Goal: Transaction & Acquisition: Purchase product/service

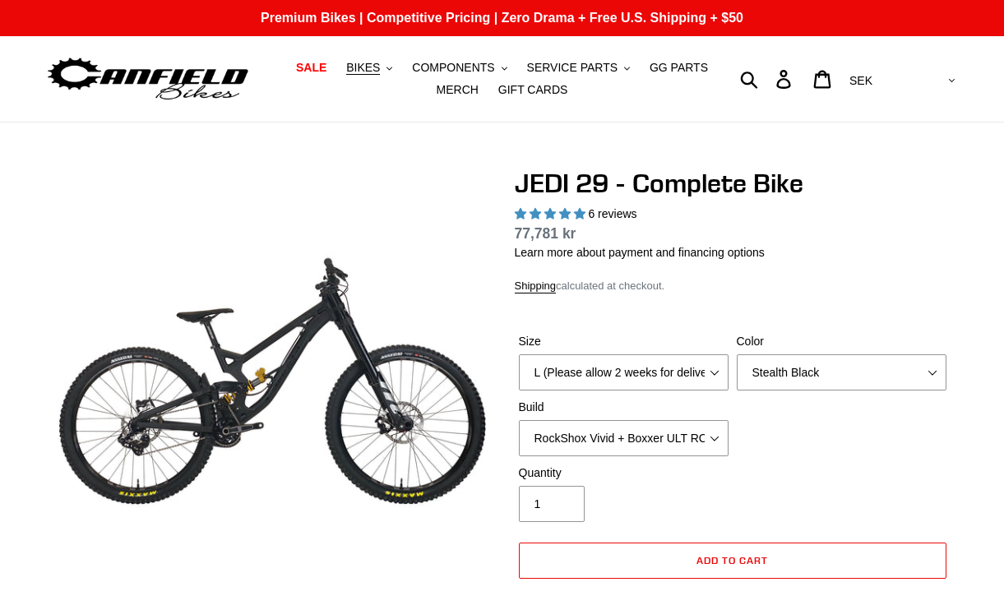
select select "L (Please allow 2 weeks for delivery)"
select select "Stealth Black"
select select "EXT eStoria LOK V3 + EXT Vaia 200 + Shimano"
select select "highest-rating"
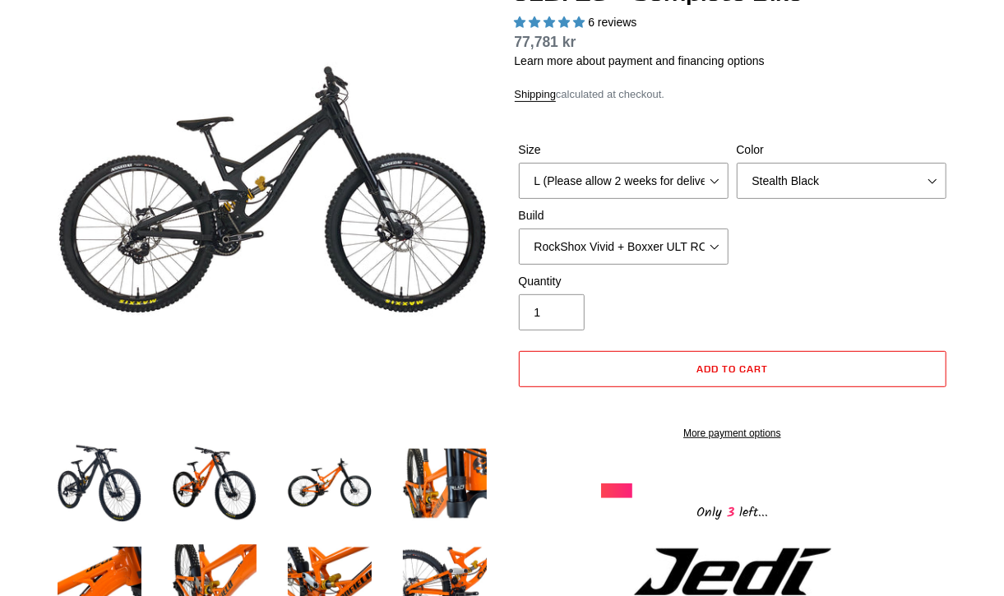
scroll to position [195, 0]
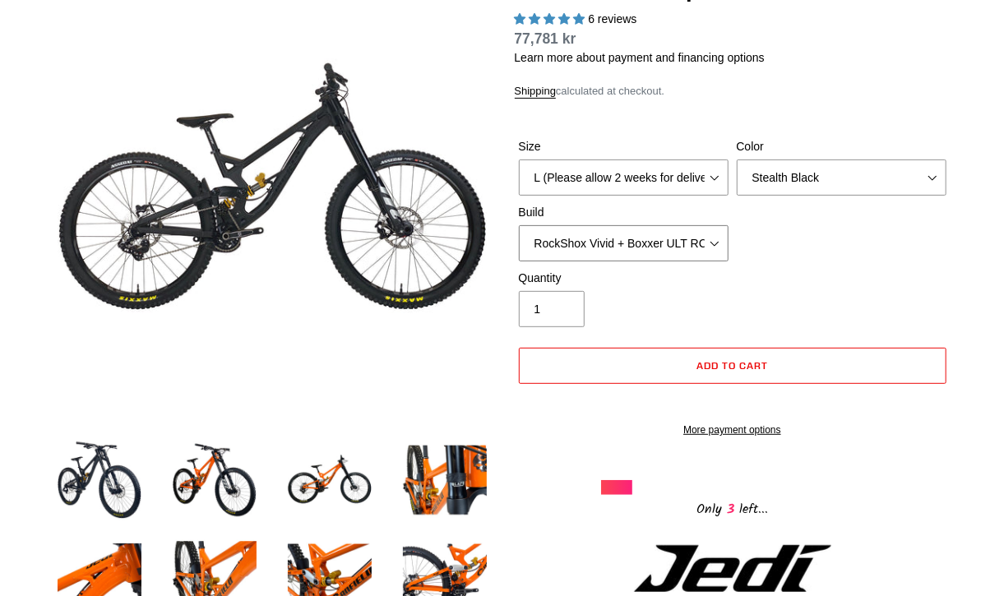
click at [698, 238] on select "RockShox Vivid + Boxxer ULT RC2 C3 200 + SRAM XO RockShox Vivid + Boxxer ULT RC…" at bounding box center [624, 243] width 210 height 36
click at [519, 225] on select "RockShox Vivid + Boxxer ULT RC2 C3 200 + SRAM XO RockShox Vivid + Boxxer ULT RC…" at bounding box center [624, 243] width 210 height 36
click at [674, 253] on select "RockShox Vivid + Boxxer ULT RC2 C3 200 + SRAM XO RockShox Vivid + Boxxer ULT RC…" at bounding box center [624, 243] width 210 height 36
select select "EXT eStoria LOK V3 + EXT Vaia 200 + SRAM XO"
click at [519, 225] on select "RockShox Vivid + Boxxer ULT RC2 C3 200 + SRAM XO RockShox Vivid + Boxxer ULT RC…" at bounding box center [624, 243] width 210 height 36
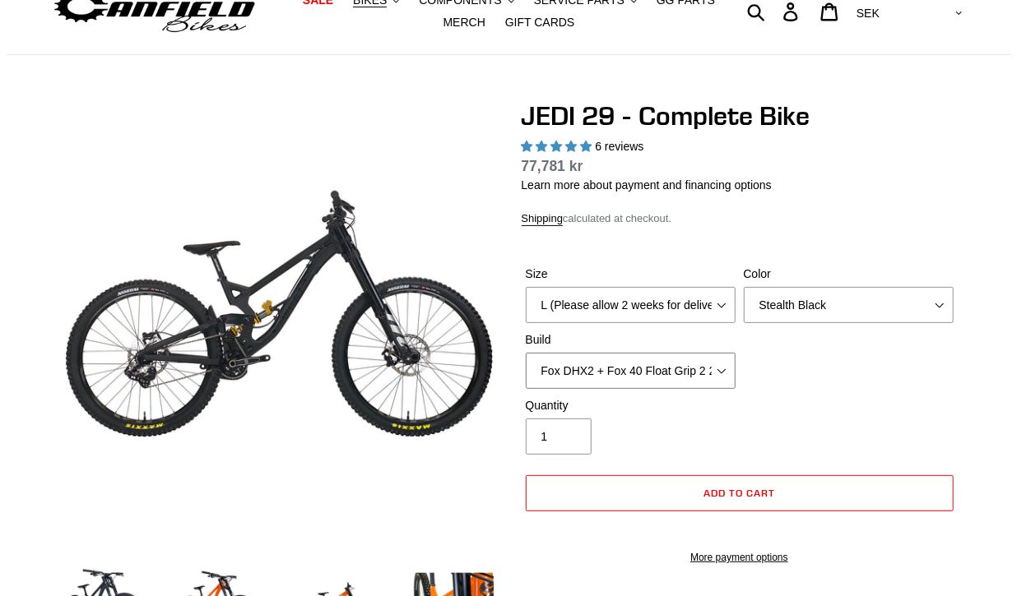
scroll to position [67, 0]
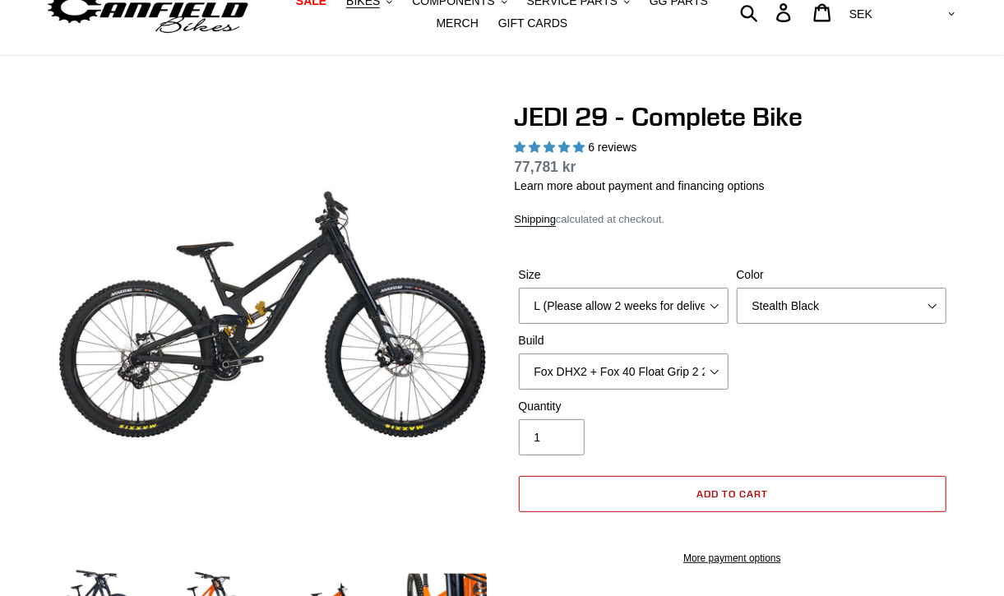
click at [665, 503] on button "Add to cart" at bounding box center [733, 494] width 428 height 36
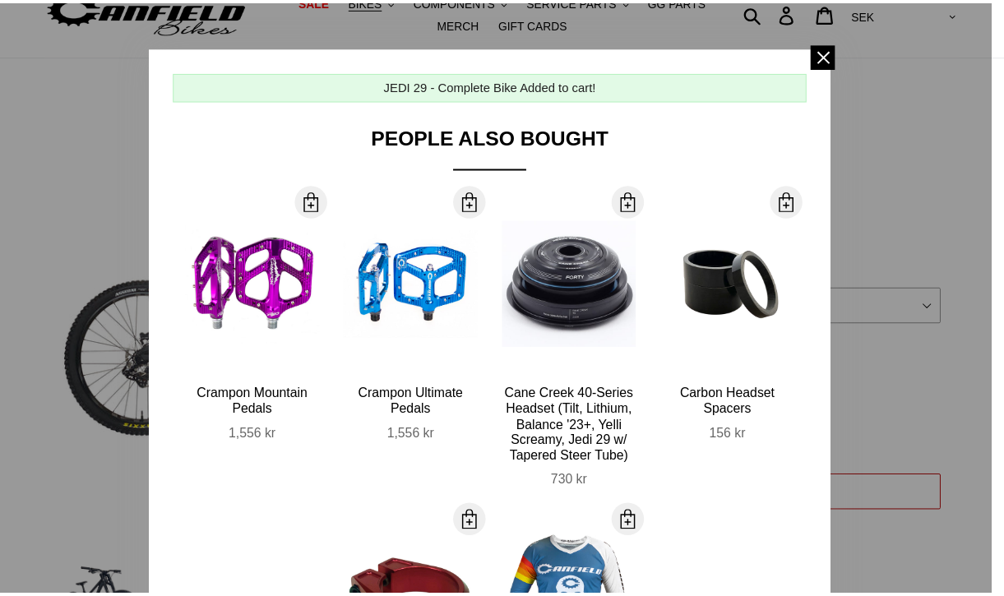
scroll to position [0, 0]
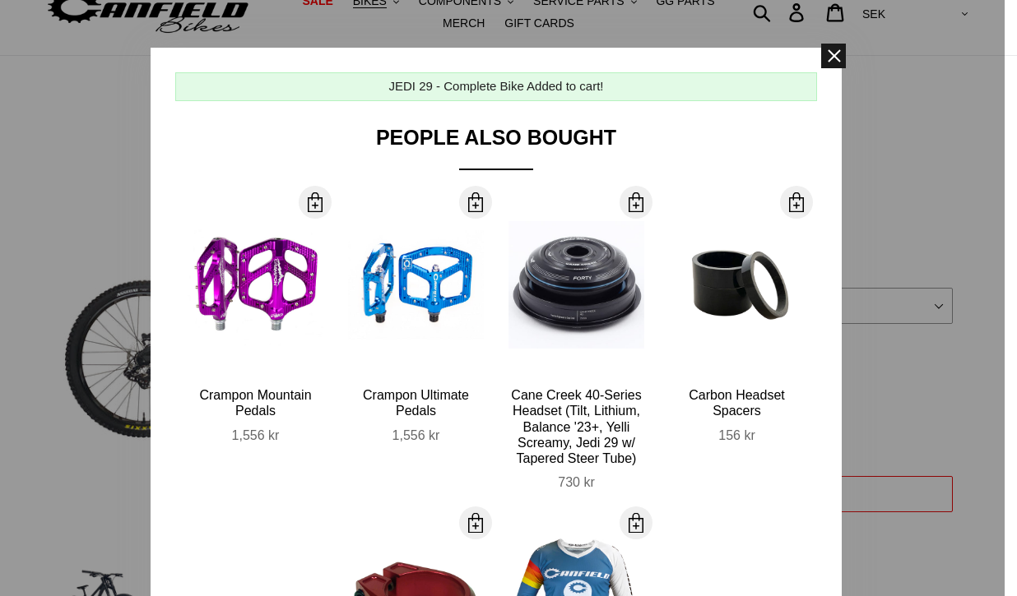
click at [821, 60] on span at bounding box center [833, 56] width 25 height 25
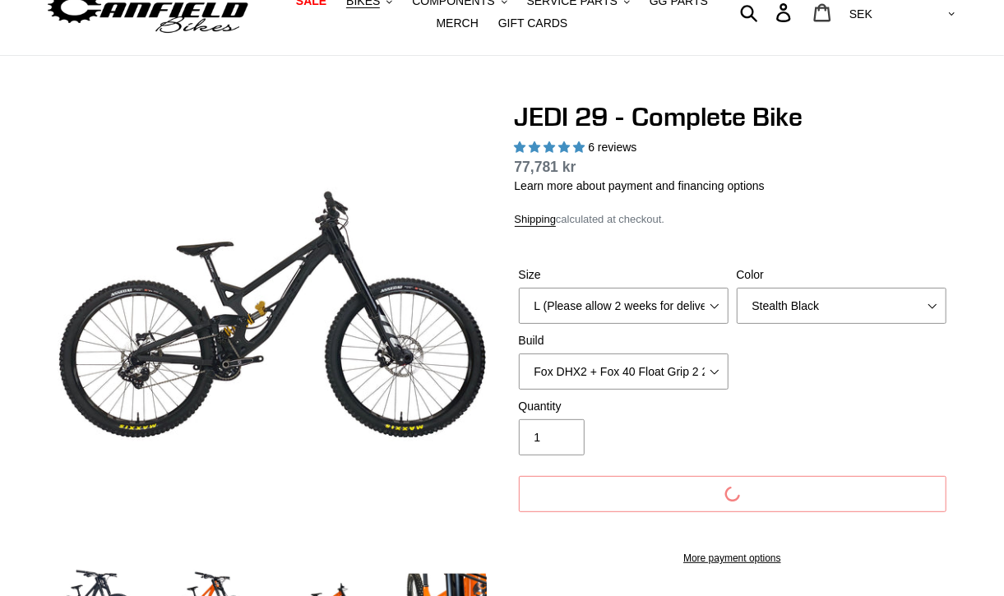
click at [832, 12] on icon at bounding box center [823, 12] width 18 height 19
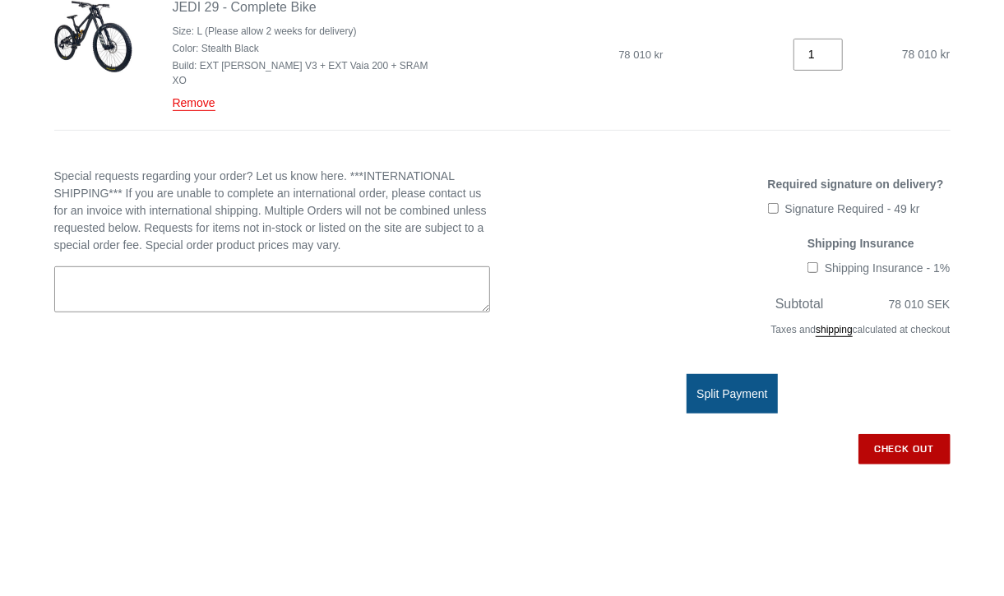
click at [887, 314] on div "Taxes and shipping calculated at checkout" at bounding box center [733, 333] width 436 height 39
click at [880, 434] on input "Check out" at bounding box center [905, 449] width 92 height 30
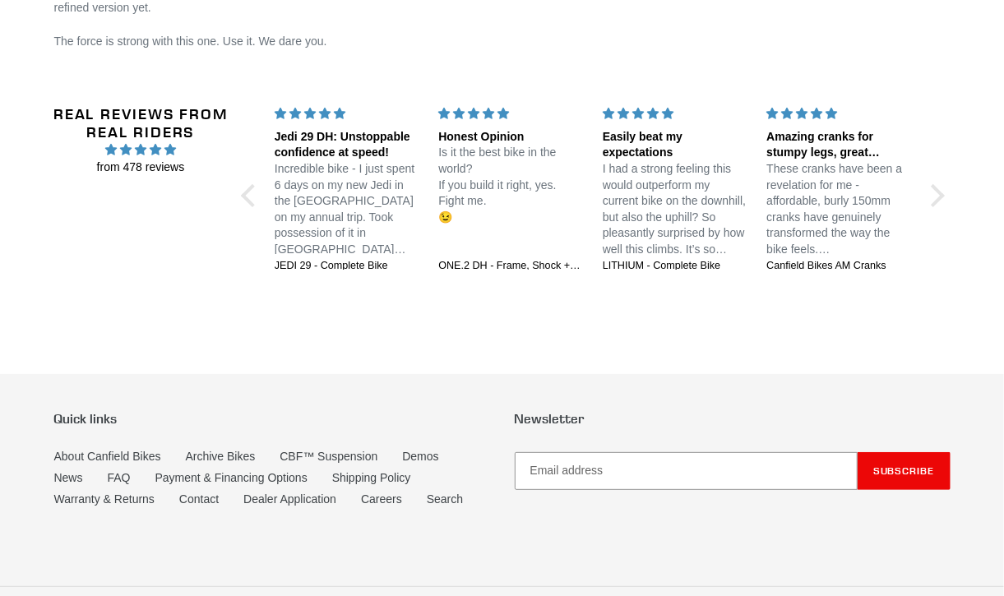
scroll to position [3097, 0]
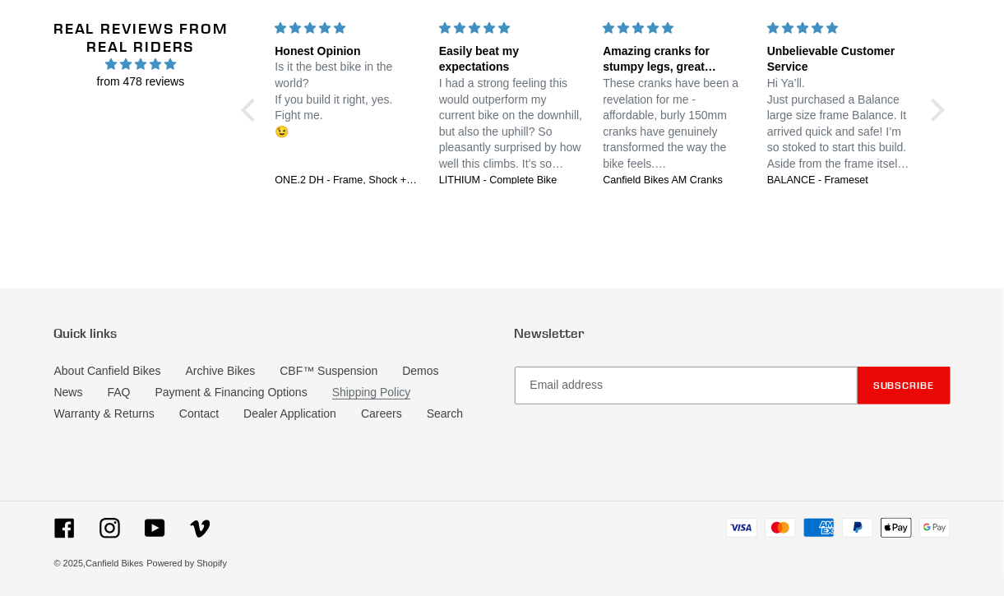
click at [347, 392] on link "Shipping Policy" at bounding box center [371, 393] width 79 height 14
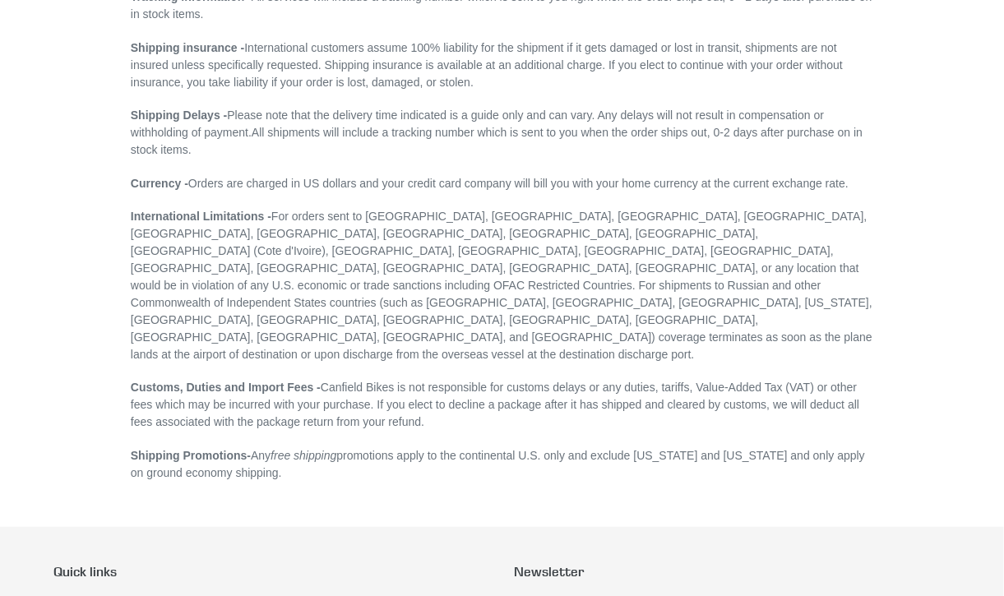
scroll to position [581, 0]
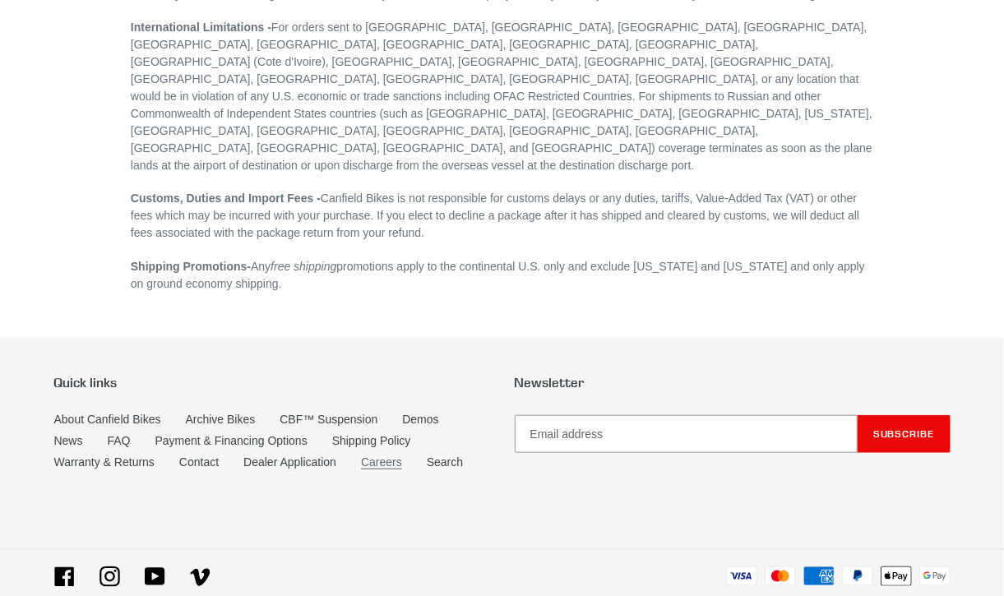
click at [391, 456] on link "Careers" at bounding box center [381, 463] width 41 height 14
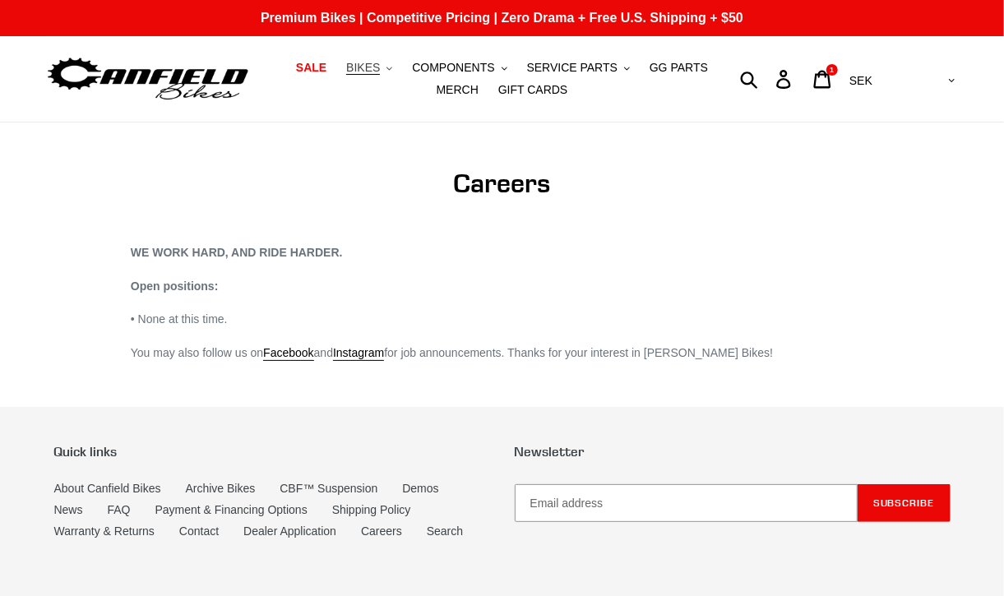
click at [369, 64] on button "BIKES .cls-1{fill:#231f20}" at bounding box center [369, 68] width 63 height 22
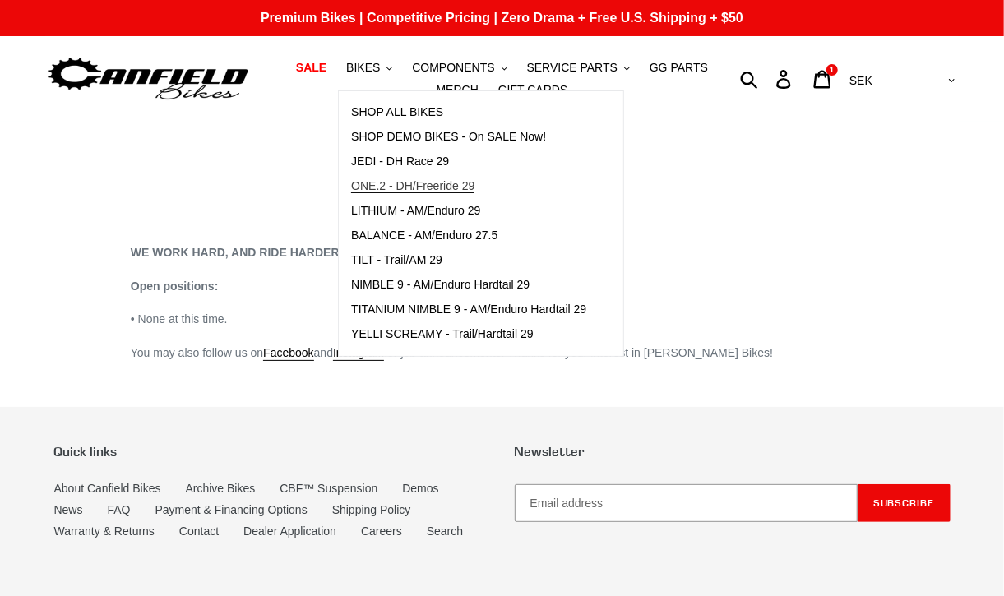
click at [354, 184] on span "ONE.2 - DH/Freeride 29" at bounding box center [412, 186] width 123 height 14
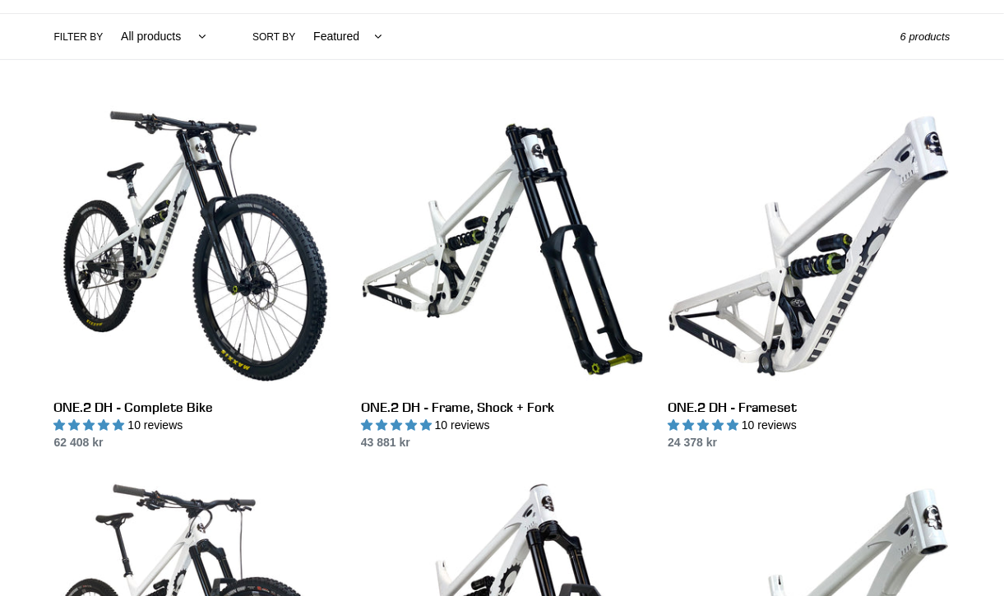
scroll to position [386, 0]
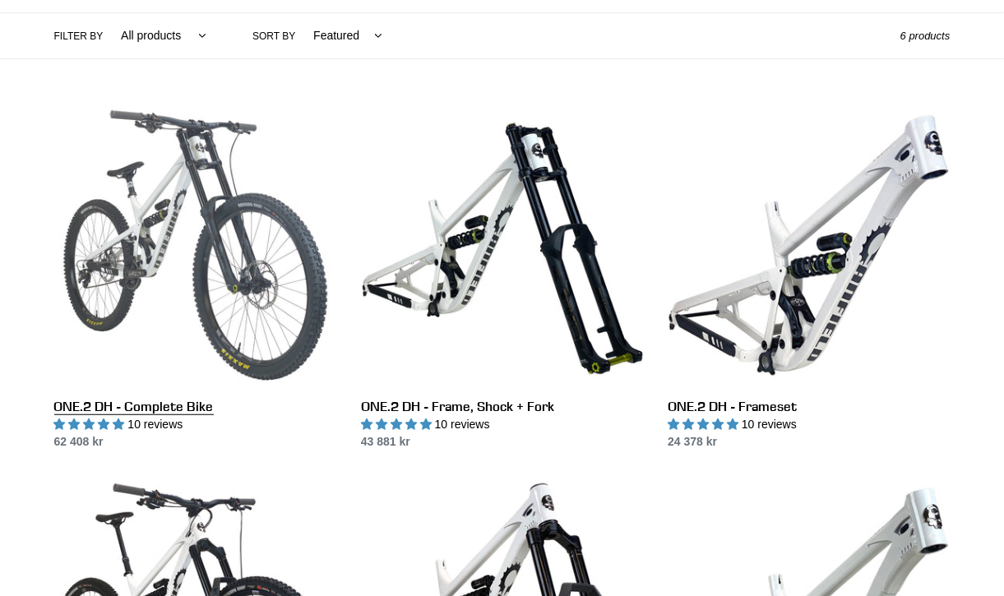
click at [230, 181] on link "ONE.2 DH - Complete Bike" at bounding box center [195, 277] width 282 height 346
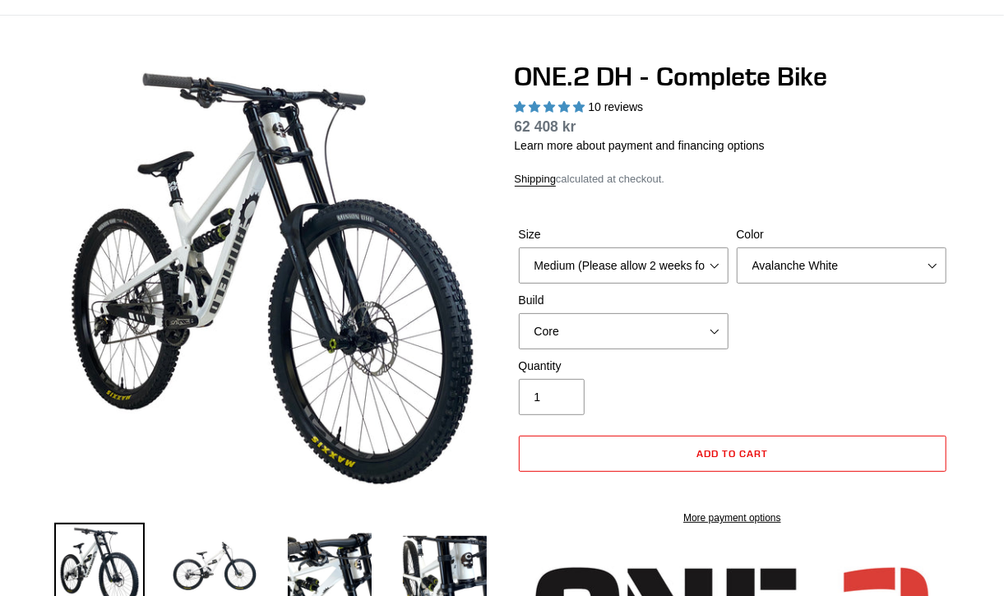
select select "highest-rating"
click at [684, 270] on select "Medium (Please allow 2 weeks for delivery) Large (Sold Out)" at bounding box center [624, 266] width 210 height 36
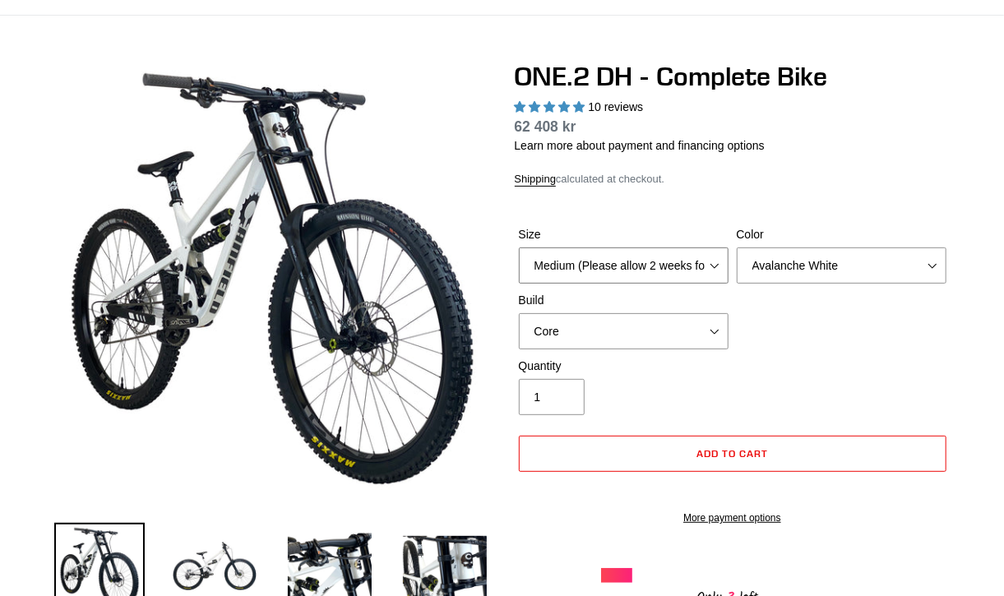
select select "Large (Sold Out)"
click at [519, 248] on select "Medium (Please allow 2 weeks for delivery) Large (Sold Out)" at bounding box center [624, 266] width 210 height 36
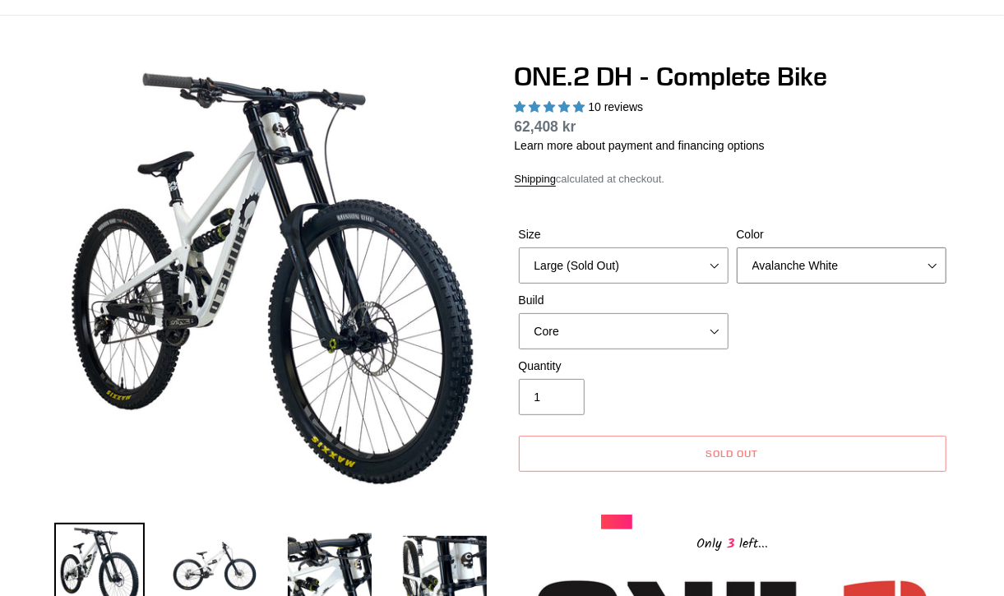
click at [781, 269] on select "Avalanche White Bentonite Grey" at bounding box center [842, 266] width 210 height 36
click at [737, 248] on select "Avalanche White Bentonite Grey" at bounding box center [842, 266] width 210 height 36
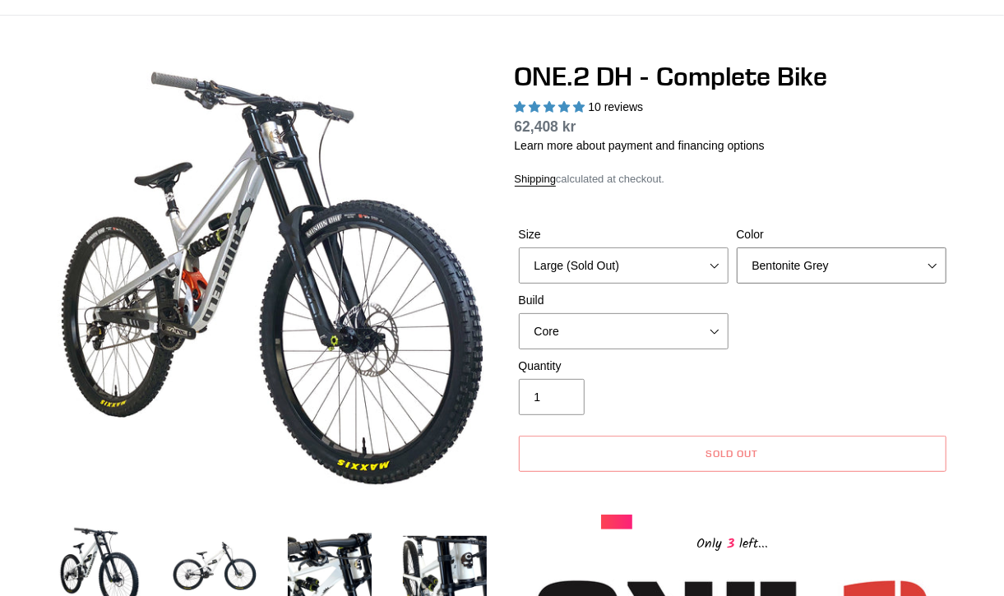
click at [767, 276] on select "Avalanche White Bentonite Grey" at bounding box center [842, 266] width 210 height 36
select select "Avalanche White"
click at [737, 248] on select "Avalanche White Bentonite Grey" at bounding box center [842, 266] width 210 height 36
click at [643, 273] on select "Medium (Please allow 2 weeks for delivery) Large (Sold Out)" at bounding box center [624, 266] width 210 height 36
select select "Medium (Please allow 2 weeks for delivery)"
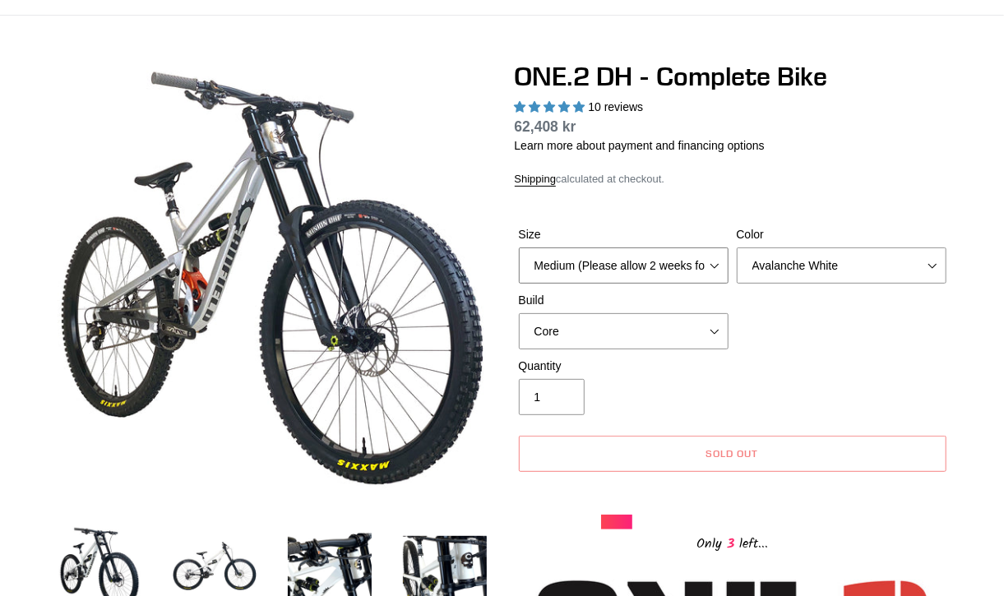
click at [519, 248] on select "Medium (Please allow 2 weeks for delivery) Large (Sold Out)" at bounding box center [624, 266] width 210 height 36
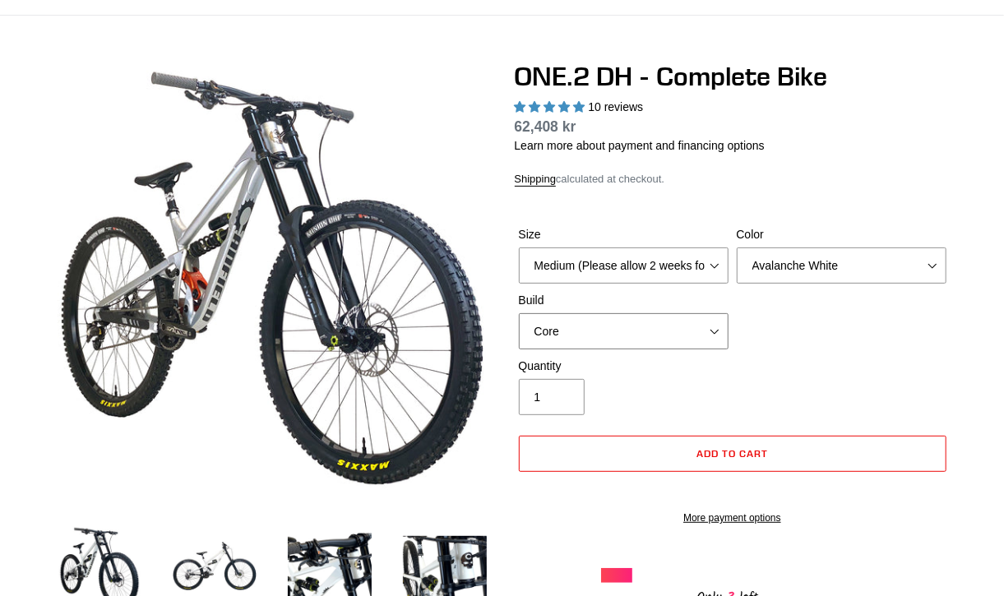
click at [600, 337] on select "Core Pro" at bounding box center [624, 331] width 210 height 36
select select "Pro"
click at [519, 313] on select "Core Pro" at bounding box center [624, 331] width 210 height 36
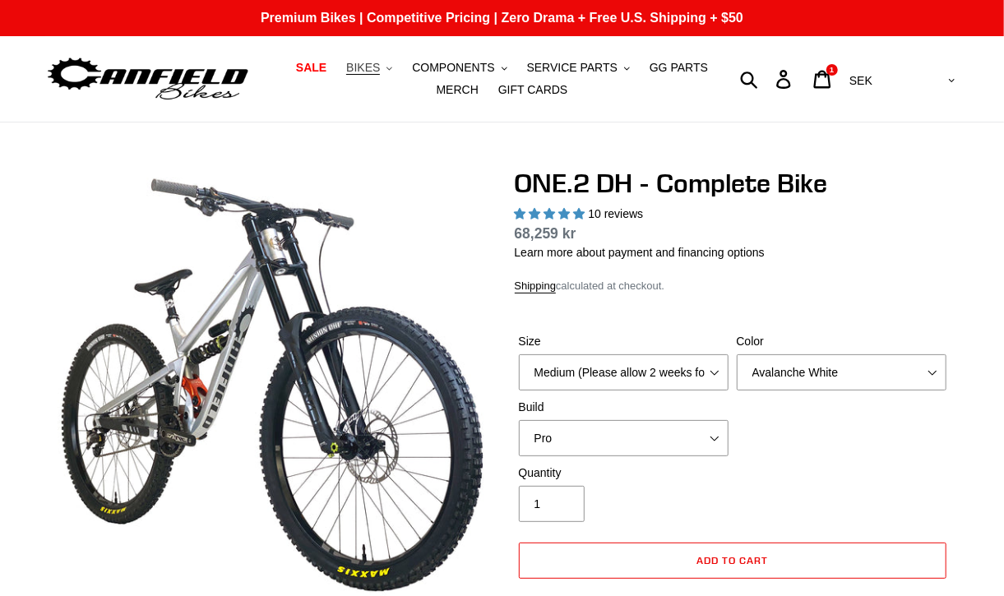
click at [350, 72] on span "BIKES" at bounding box center [363, 68] width 34 height 14
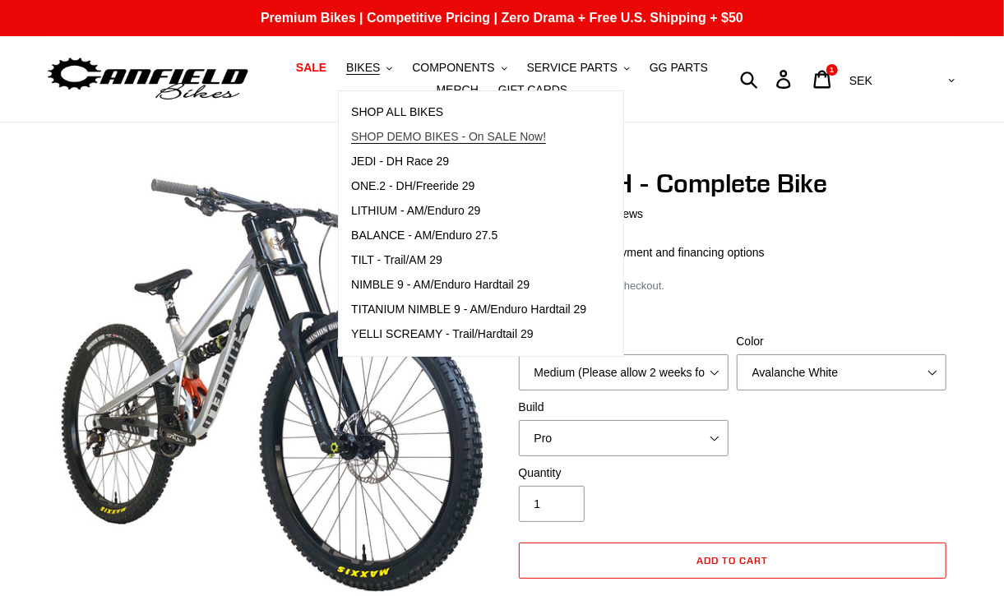
click at [427, 137] on span "SHOP DEMO BIKES - On SALE Now!" at bounding box center [448, 137] width 195 height 14
